Goal: Information Seeking & Learning: Learn about a topic

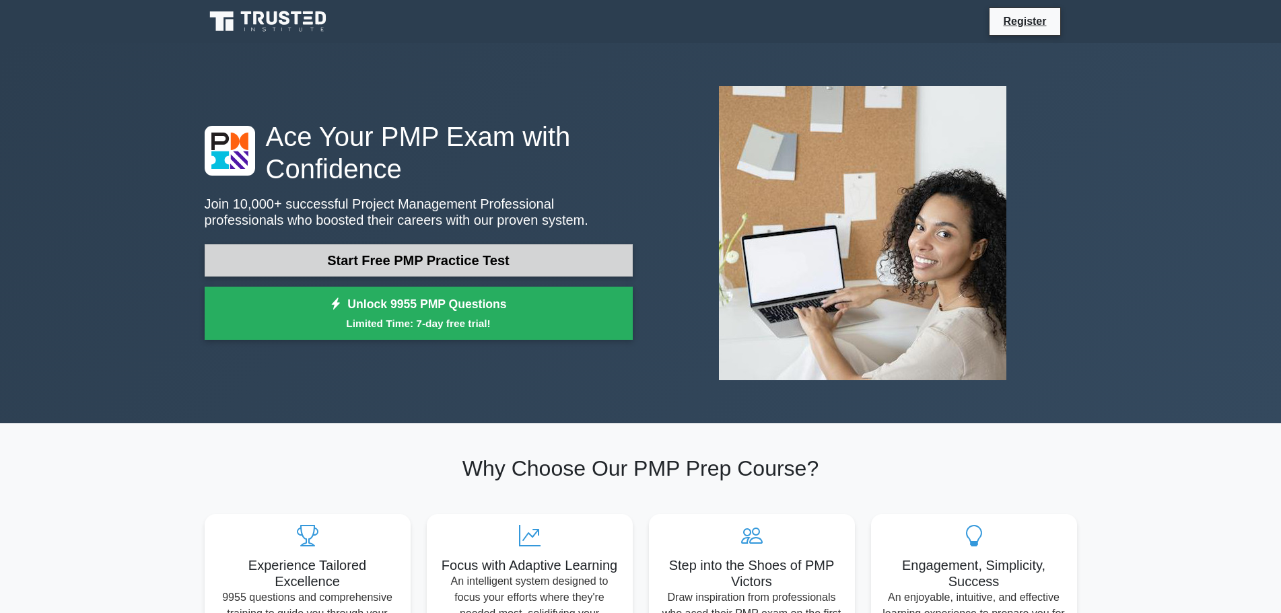
click at [491, 268] on link "Start Free PMP Practice Test" at bounding box center [419, 260] width 428 height 32
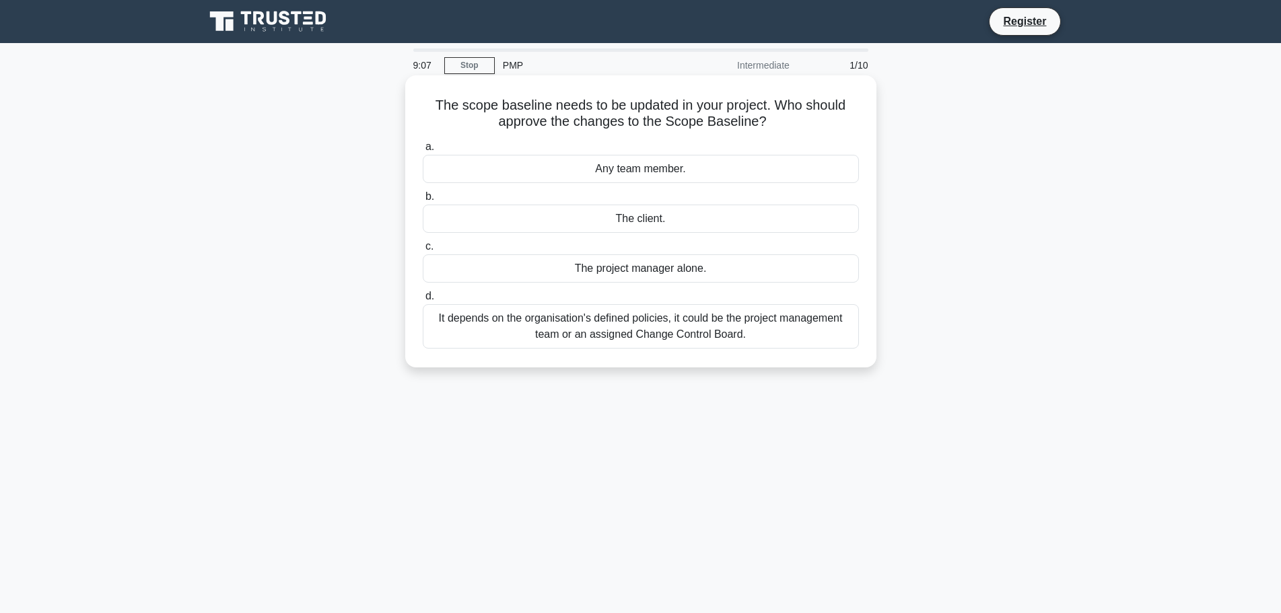
click at [702, 335] on div "It depends on the organisation's defined policies, it could be the project mana…" at bounding box center [641, 326] width 436 height 44
click at [423, 301] on input "d. It depends on the organisation's defined policies, it could be the project m…" at bounding box center [423, 296] width 0 height 9
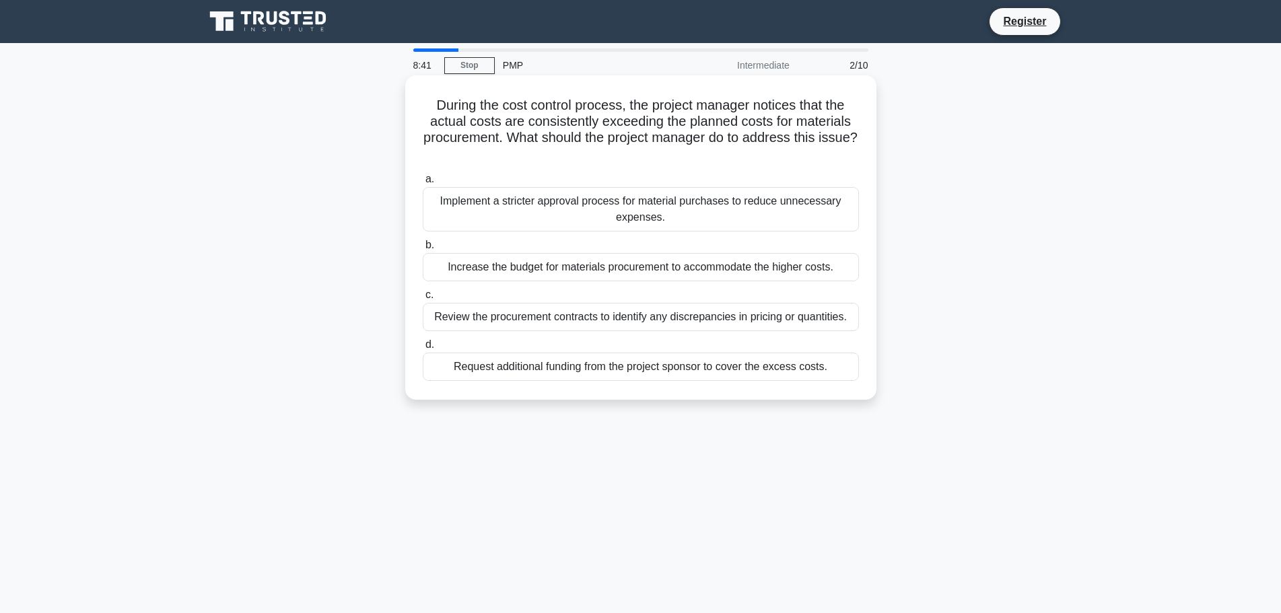
click at [600, 367] on div "Request additional funding from the project sponsor to cover the excess costs." at bounding box center [641, 367] width 436 height 28
click at [423, 349] on input "d. Request additional funding from the project sponsor to cover the excess cost…" at bounding box center [423, 345] width 0 height 9
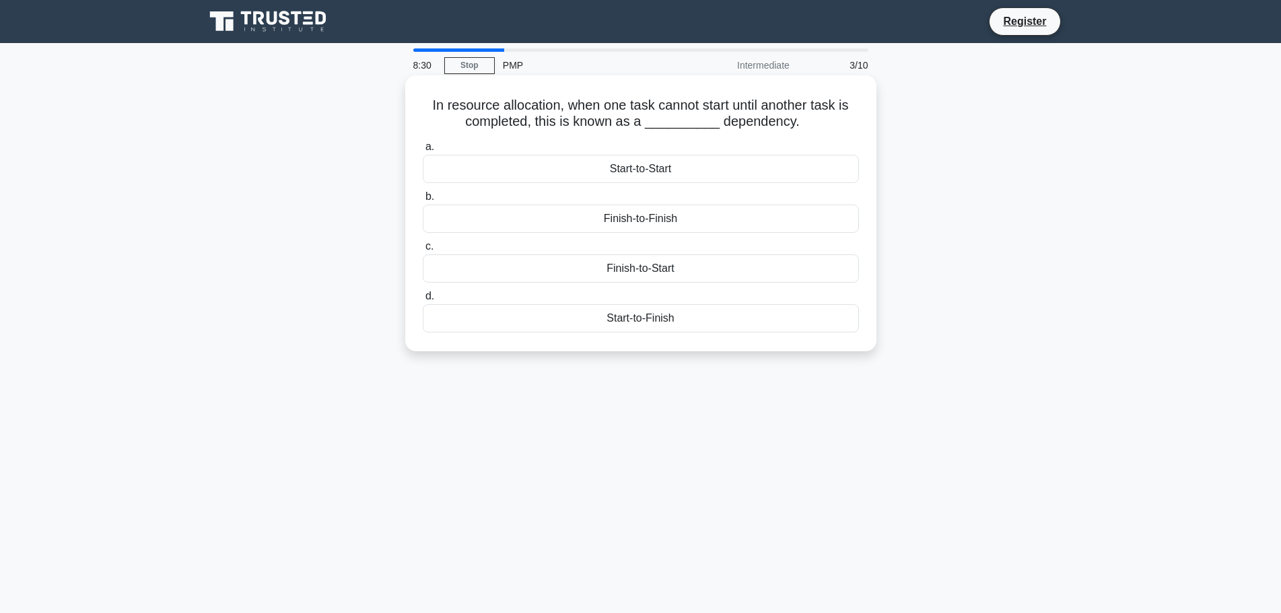
click at [621, 172] on div "Start-to-Start" at bounding box center [641, 169] width 436 height 28
click at [423, 151] on input "a. Start-to-Start" at bounding box center [423, 147] width 0 height 9
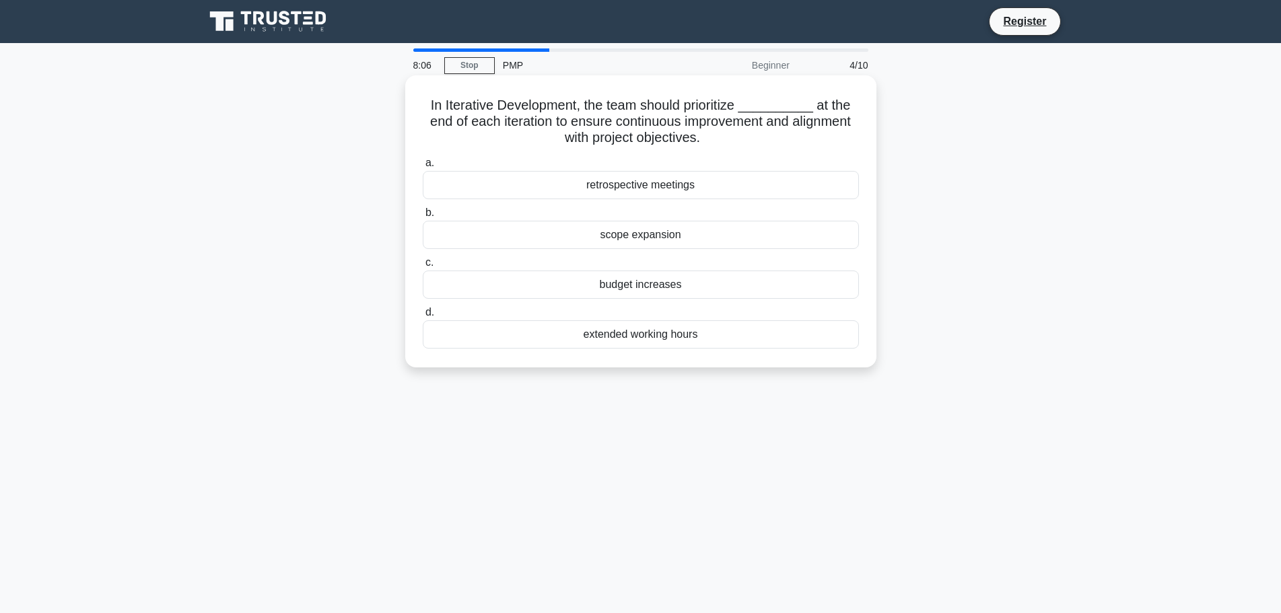
click at [689, 184] on div "retrospective meetings" at bounding box center [641, 185] width 436 height 28
click at [423, 168] on input "a. retrospective meetings" at bounding box center [423, 163] width 0 height 9
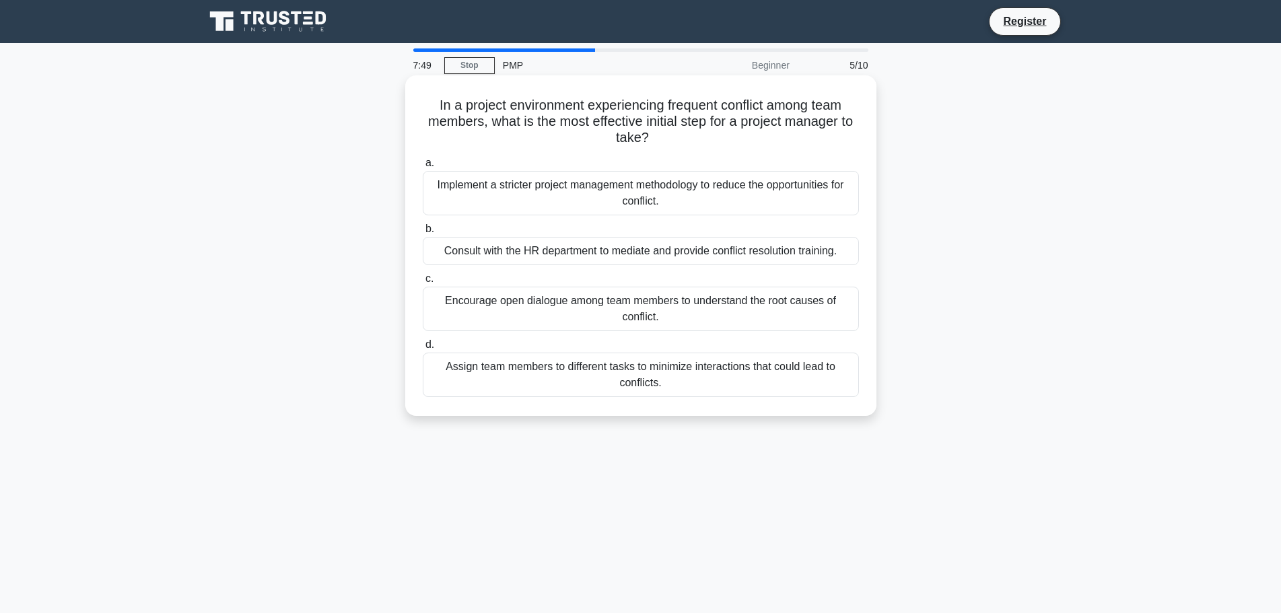
click at [703, 302] on div "Encourage open dialogue among team members to understand the root causes of con…" at bounding box center [641, 309] width 436 height 44
click at [423, 283] on input "c. Encourage open dialogue among team members to understand the root causes of …" at bounding box center [423, 279] width 0 height 9
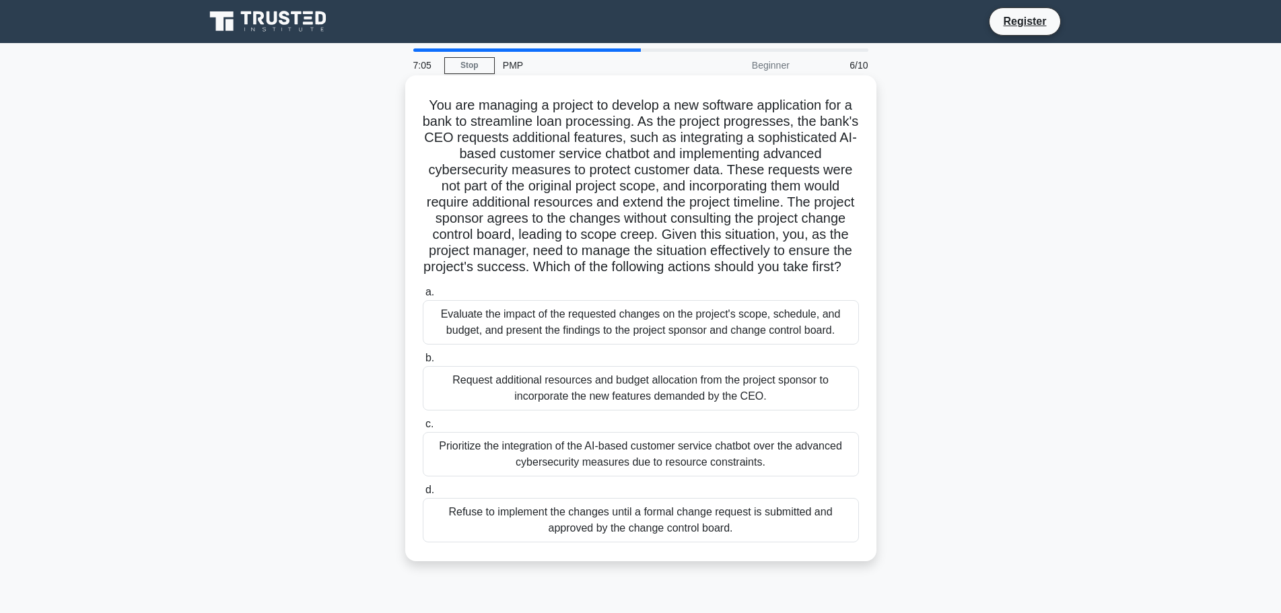
click at [567, 345] on div "Evaluate the impact of the requested changes on the project's scope, schedule, …" at bounding box center [641, 322] width 436 height 44
click at [423, 297] on input "a. Evaluate the impact of the requested changes on the project's scope, schedul…" at bounding box center [423, 292] width 0 height 9
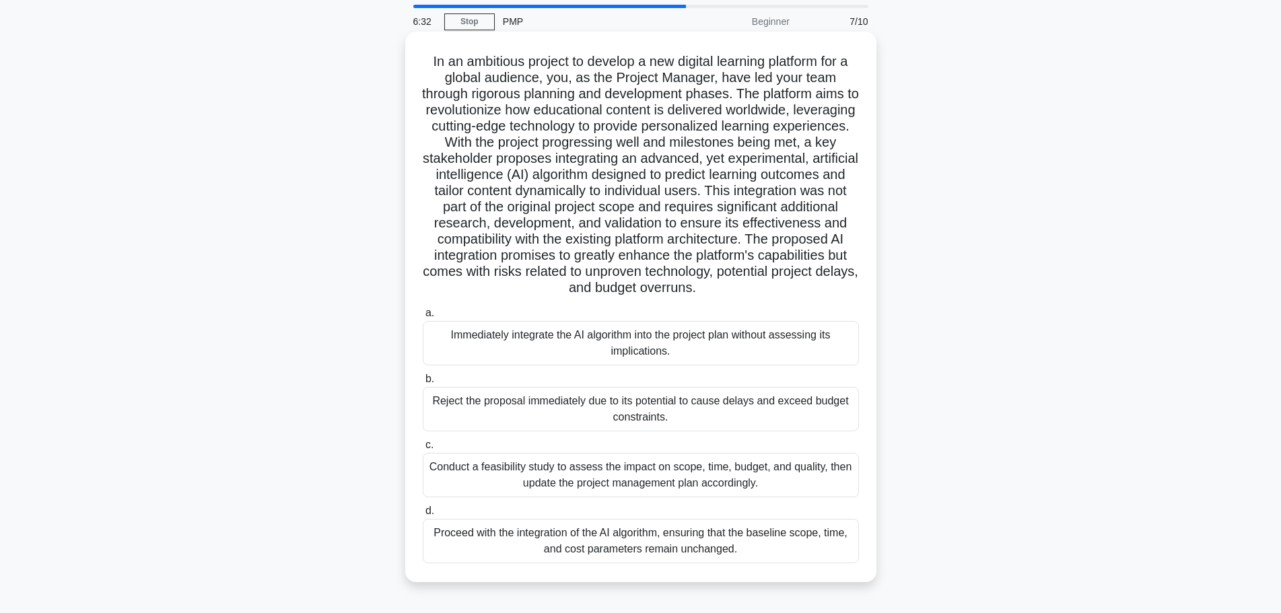
scroll to position [67, 0]
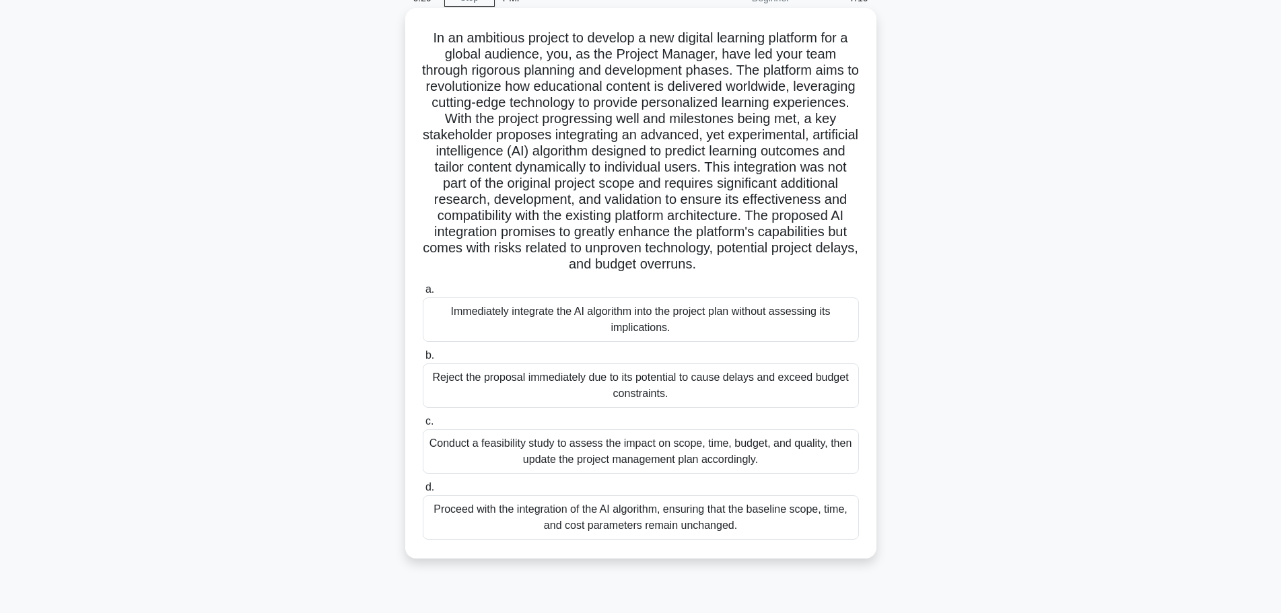
click at [587, 391] on div "Reject the proposal immediately due to its potential to cause delays and exceed…" at bounding box center [641, 385] width 436 height 44
click at [423, 360] on input "b. Reject the proposal immediately due to its potential to cause delays and exc…" at bounding box center [423, 355] width 0 height 9
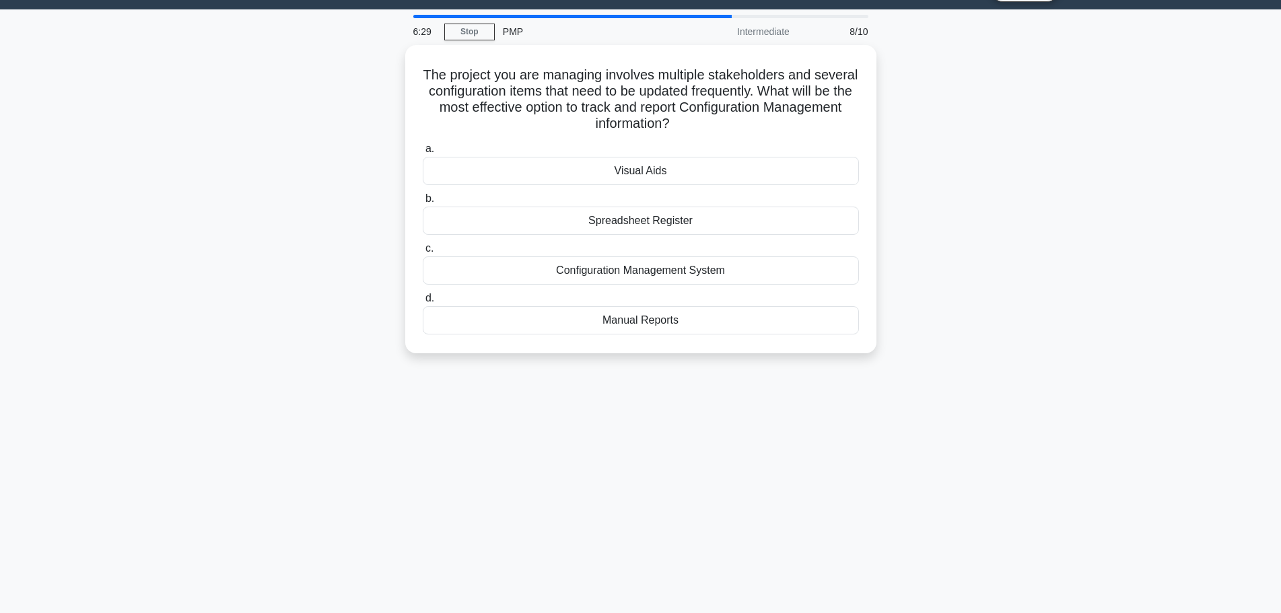
scroll to position [0, 0]
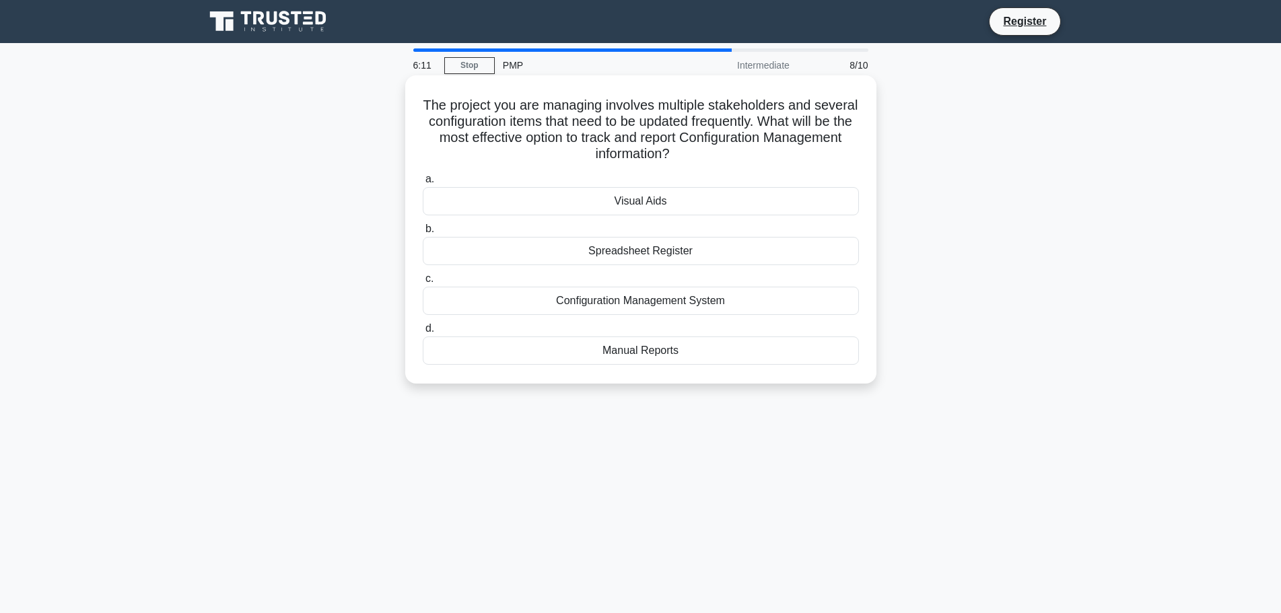
click at [653, 204] on div "Visual Aids" at bounding box center [641, 201] width 436 height 28
click at [423, 184] on input "a. Visual Aids" at bounding box center [423, 179] width 0 height 9
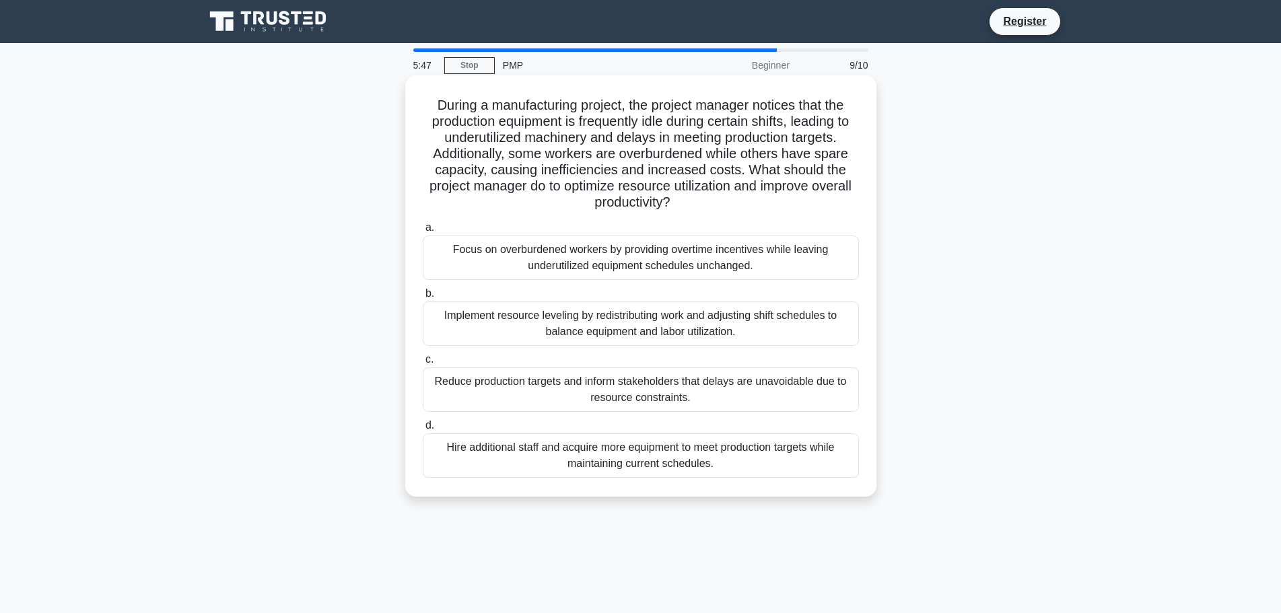
click at [693, 326] on div "Implement resource leveling by redistributing work and adjusting shift schedule…" at bounding box center [641, 324] width 436 height 44
click at [423, 298] on input "b. Implement resource leveling by redistributing work and adjusting shift sched…" at bounding box center [423, 293] width 0 height 9
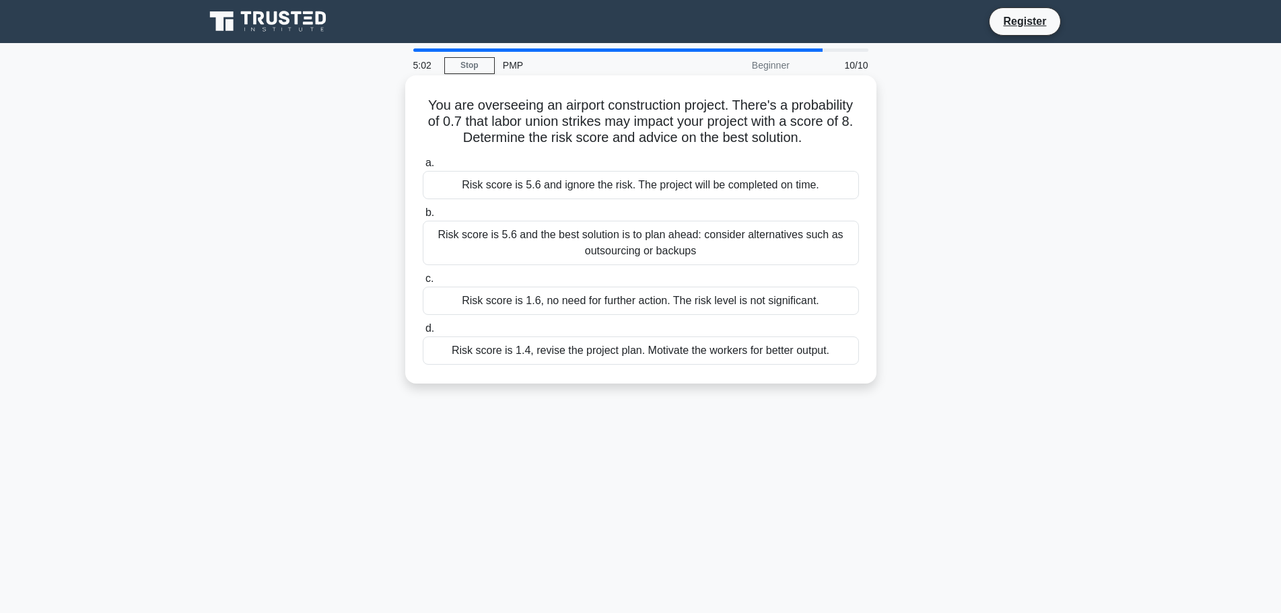
click at [698, 180] on div "Risk score is 5.6 and ignore the risk. The project will be completed on time." at bounding box center [641, 185] width 436 height 28
click at [423, 168] on input "a. Risk score is 5.6 and ignore the risk. The project will be completed on time." at bounding box center [423, 163] width 0 height 9
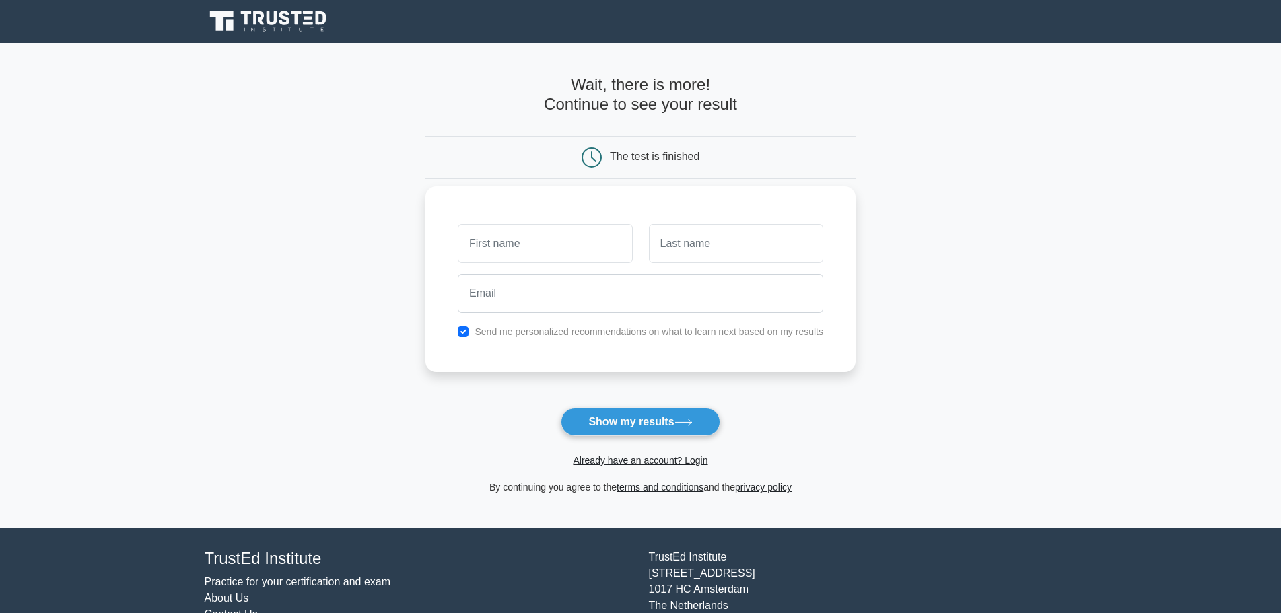
click at [553, 250] on input "text" at bounding box center [545, 243] width 174 height 39
type input "Vladan"
click at [683, 256] on input "text" at bounding box center [736, 243] width 174 height 39
type input "Mitić"
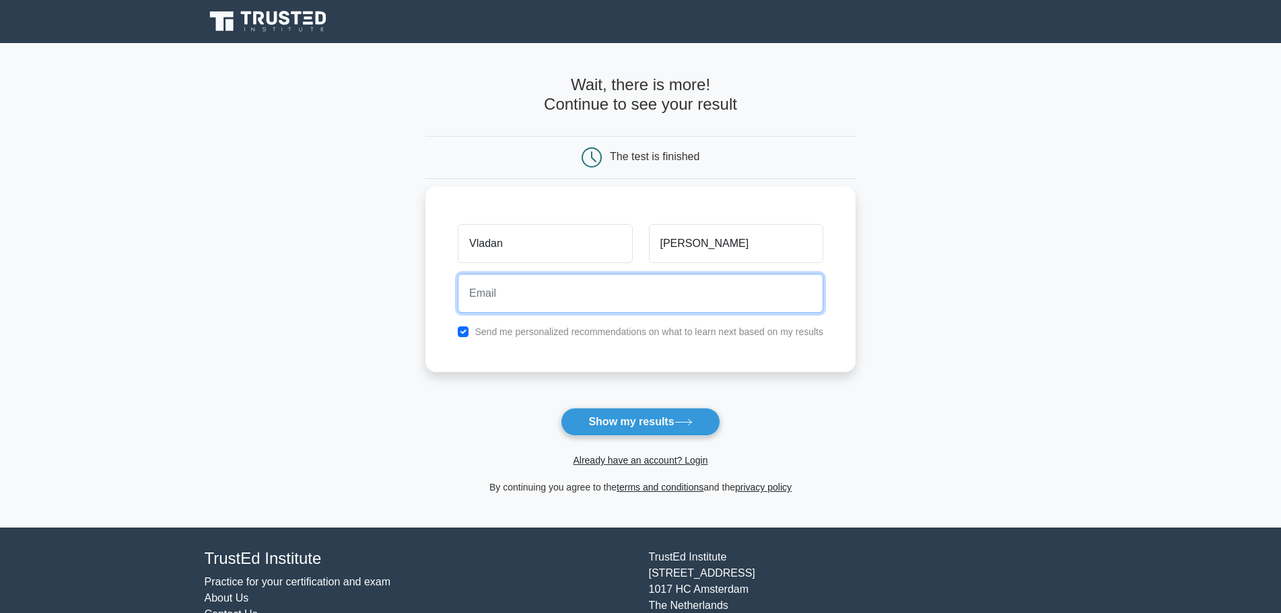
click at [600, 306] on input "email" at bounding box center [640, 293] width 365 height 39
type input "miticvladan@yahoo.com"
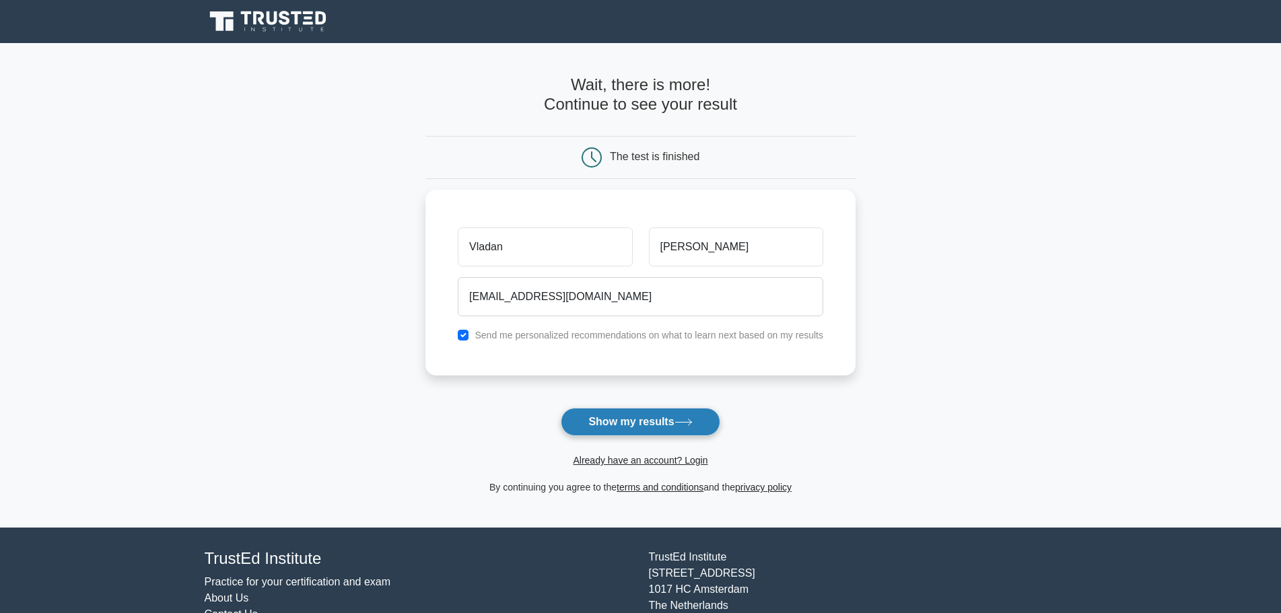
click at [597, 416] on button "Show my results" at bounding box center [640, 422] width 159 height 28
